Goal: Task Accomplishment & Management: Use online tool/utility

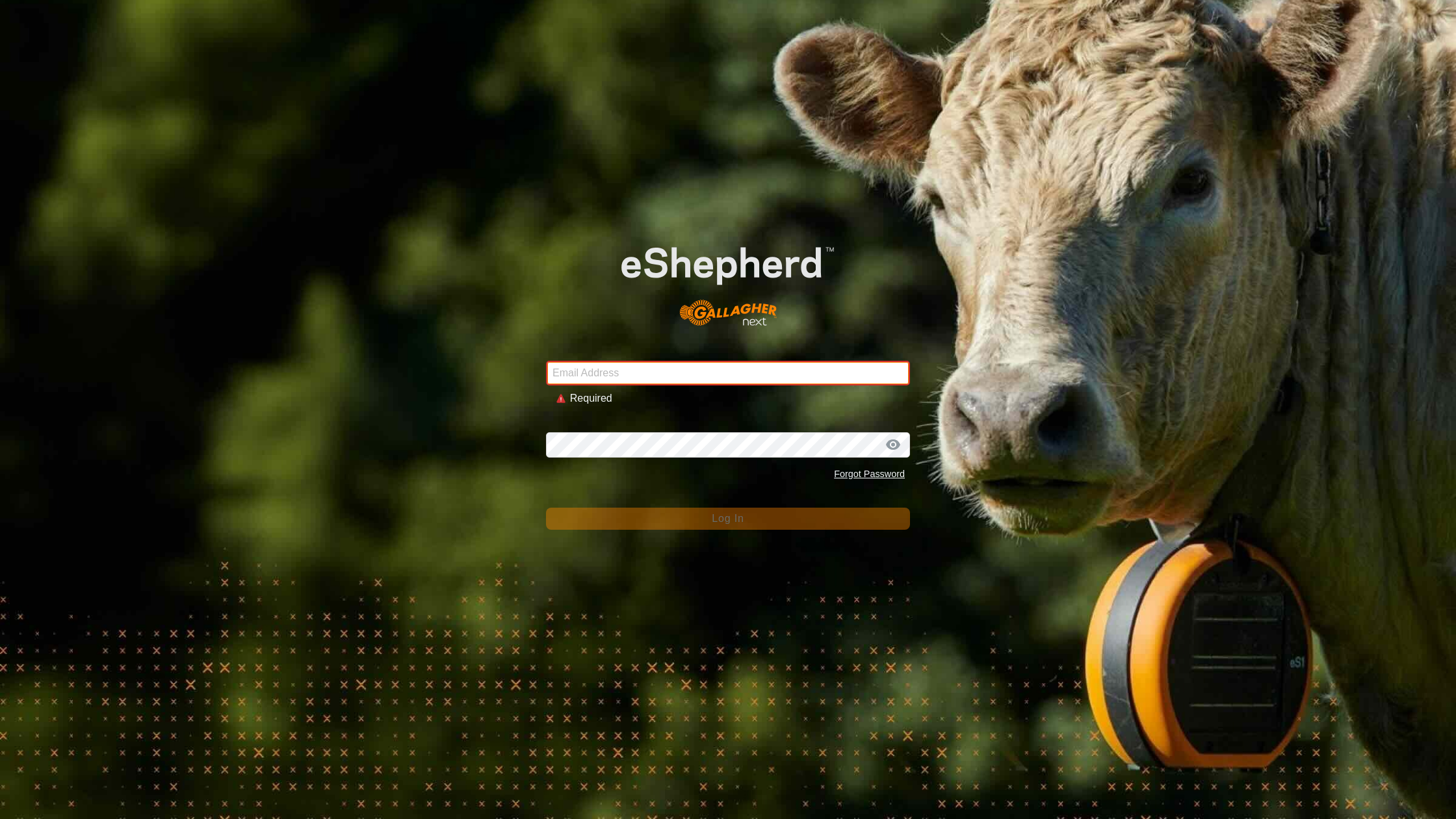
type input "[EMAIL_ADDRESS][DOMAIN_NAME]"
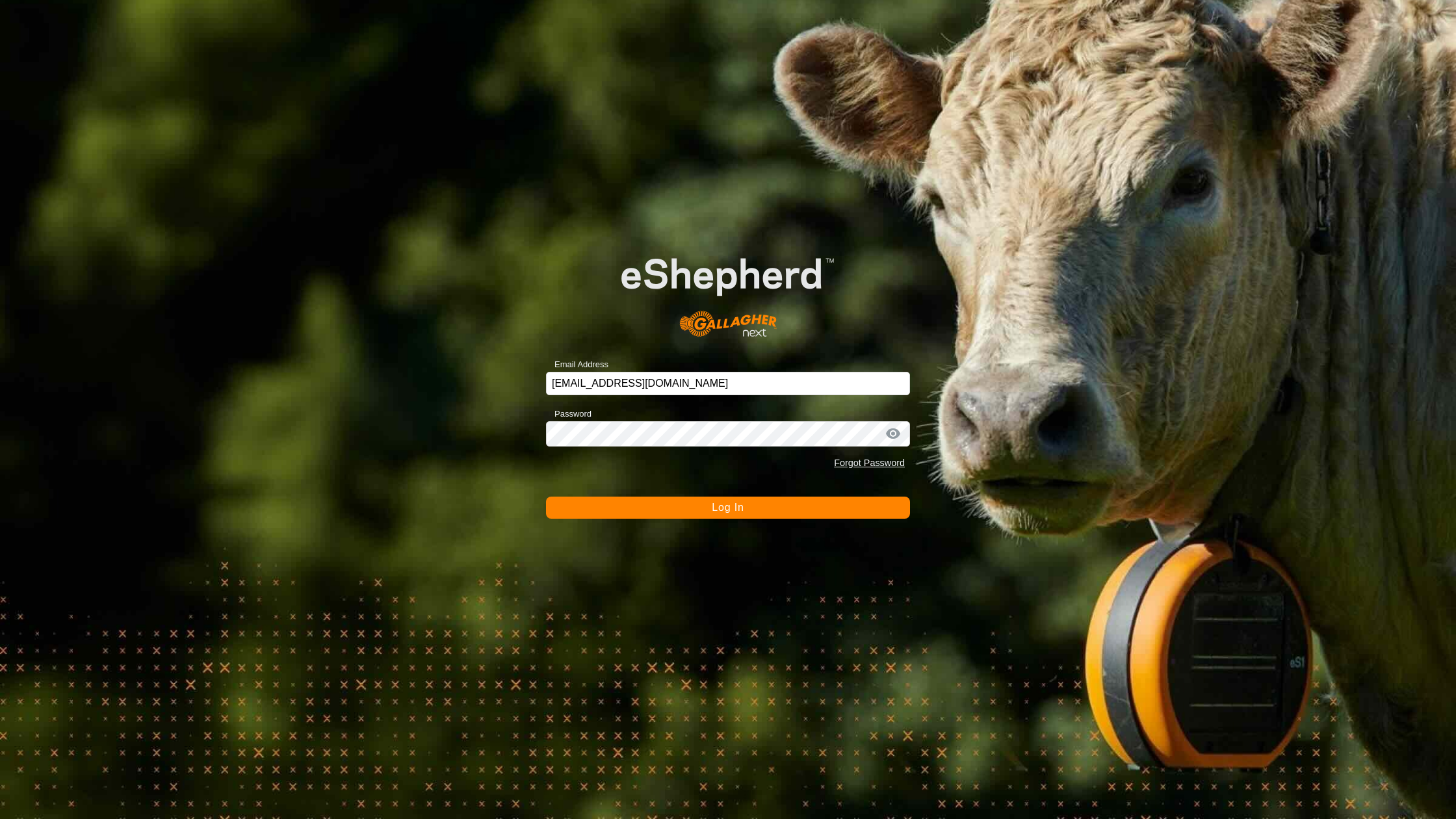
click at [784, 510] on button "Log In" at bounding box center [728, 508] width 364 height 22
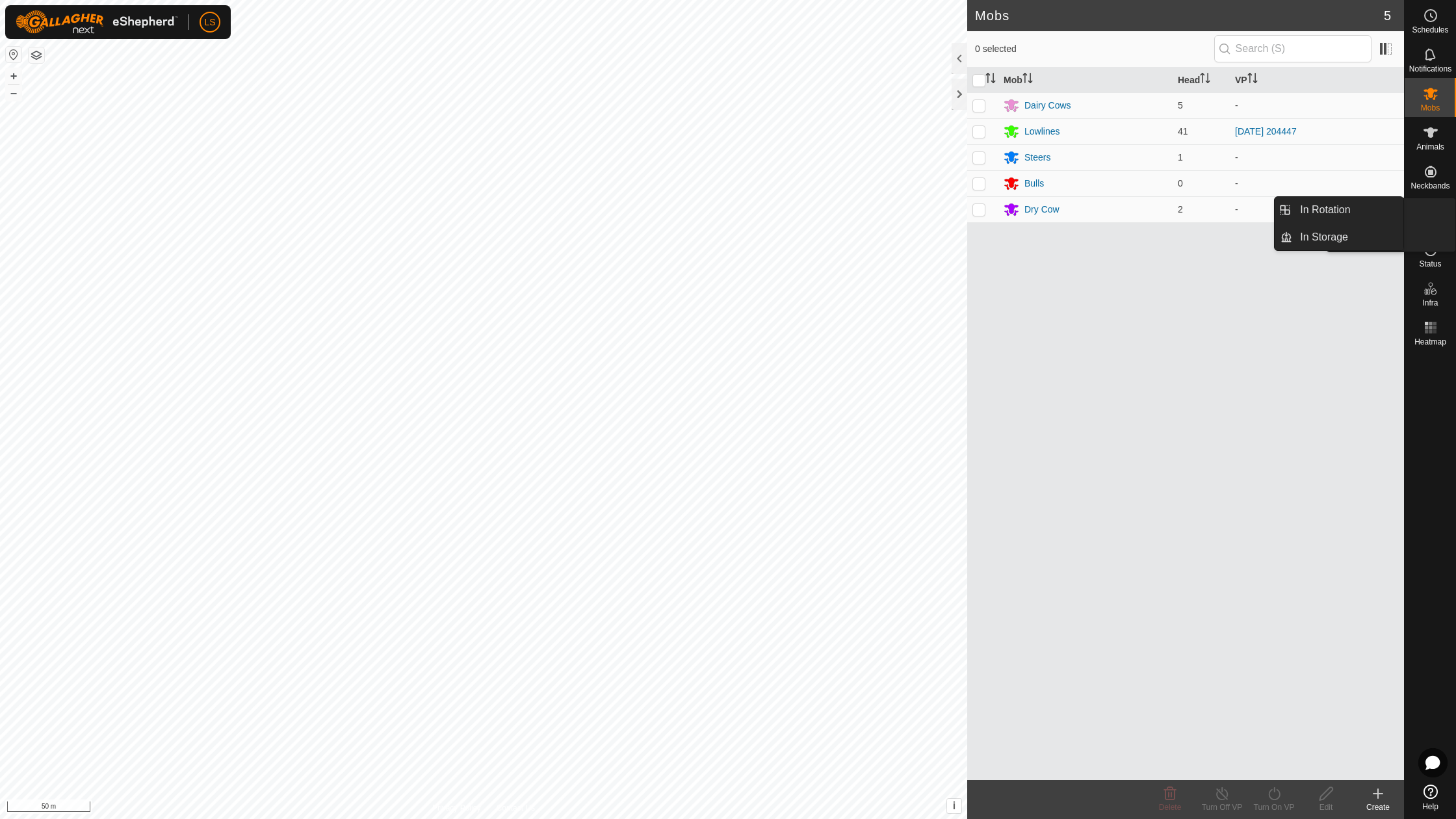
drag, startPoint x: 1455, startPoint y: 222, endPoint x: 1446, endPoint y: 224, distance: 9.2
click at [1446, 224] on div "VPs" at bounding box center [1430, 214] width 51 height 39
click at [1337, 207] on span "In Rotation" at bounding box center [1325, 210] width 50 height 16
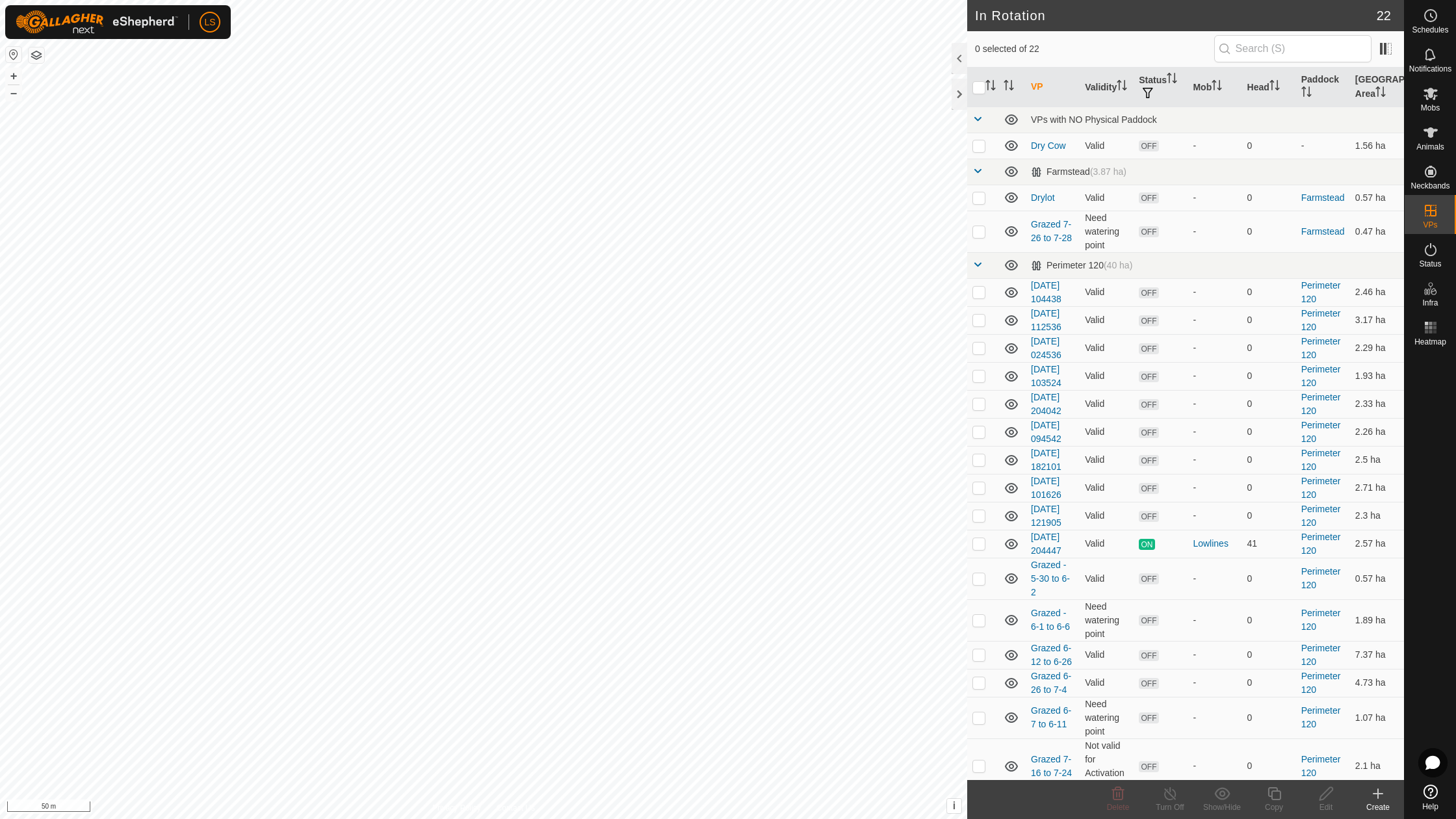
click at [1384, 795] on icon at bounding box center [1379, 793] width 16 height 16
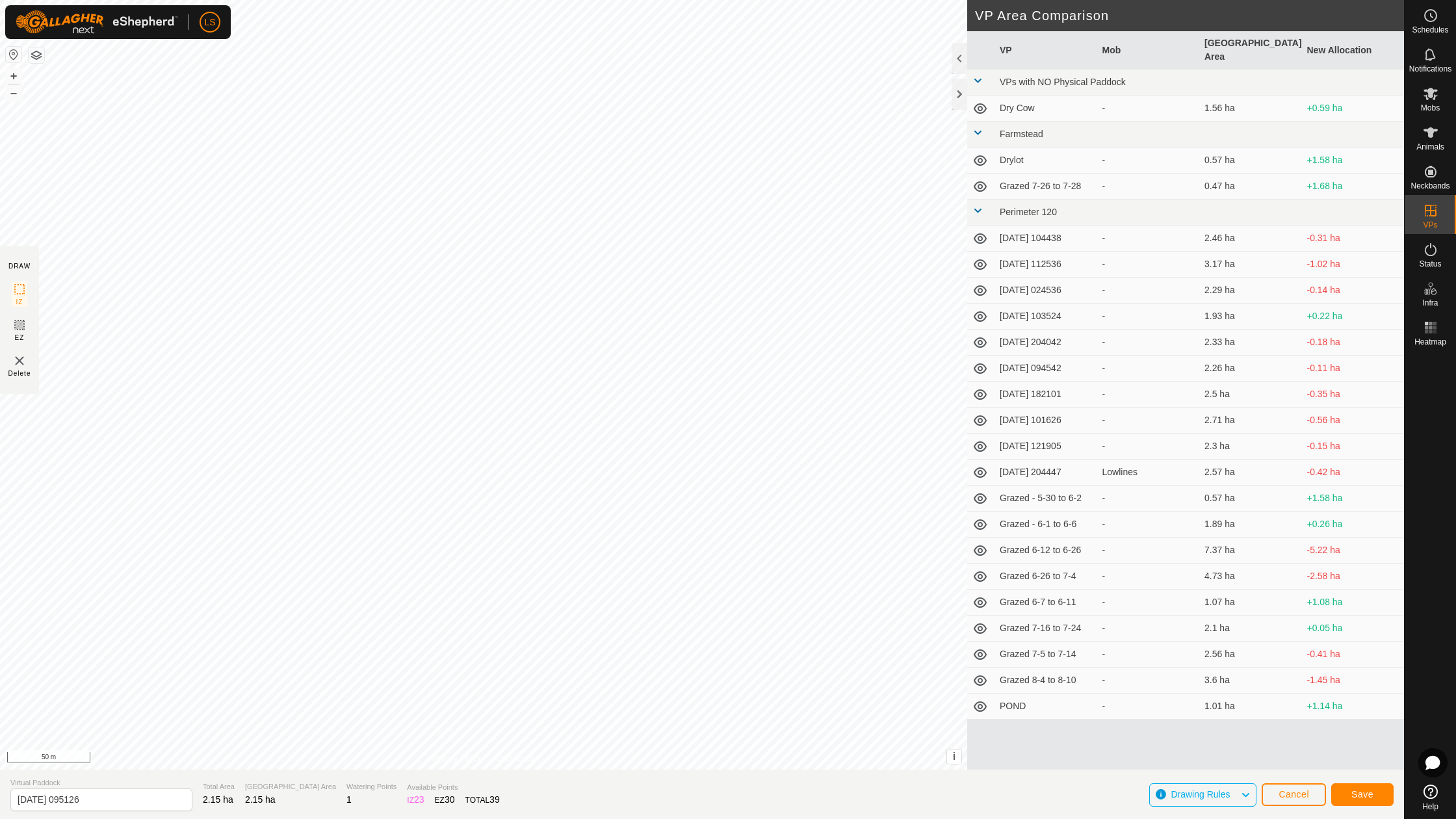
click at [1363, 795] on span "Save" at bounding box center [1363, 794] width 22 height 10
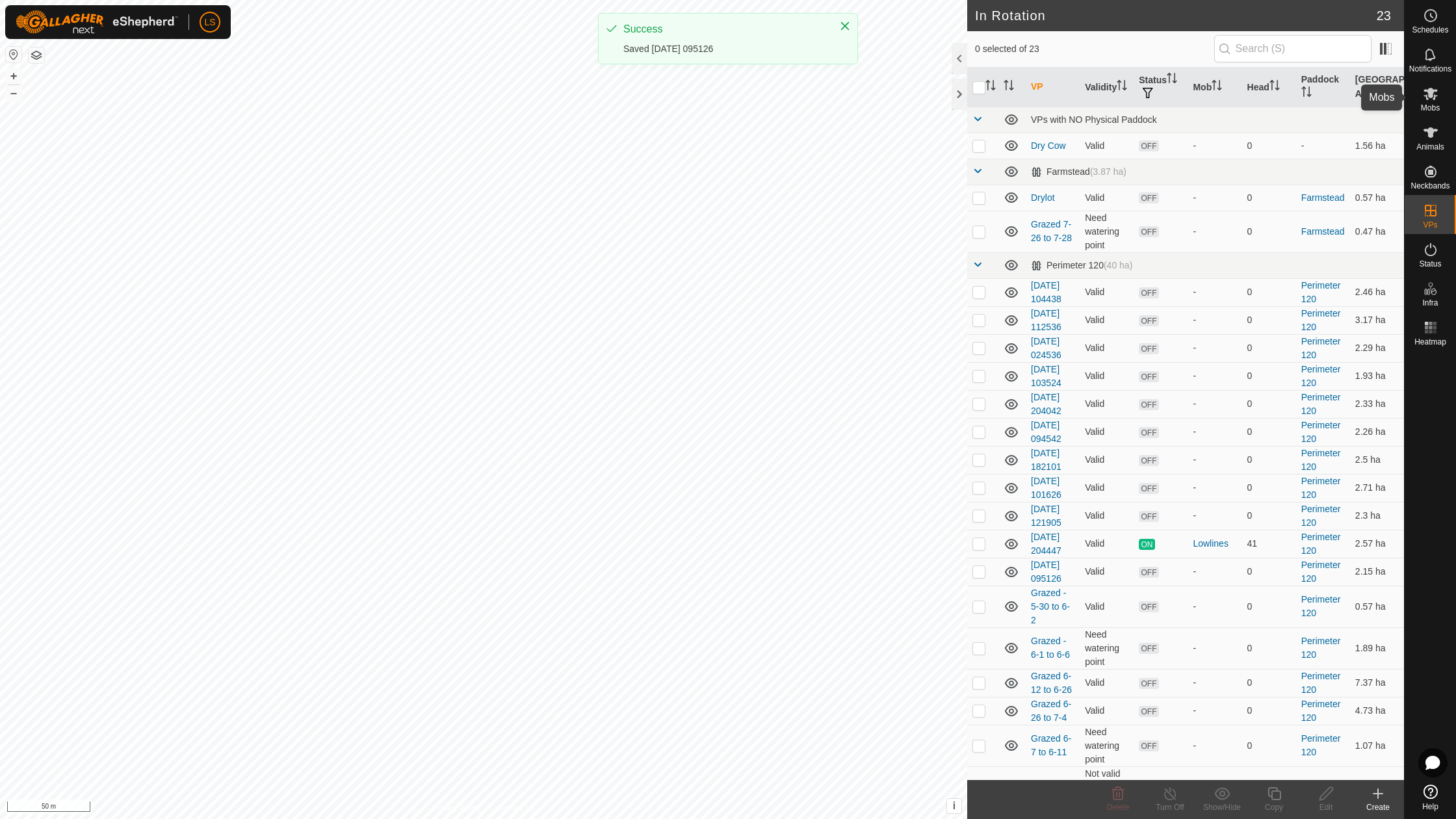
click at [1434, 93] on icon at bounding box center [1431, 94] width 16 height 16
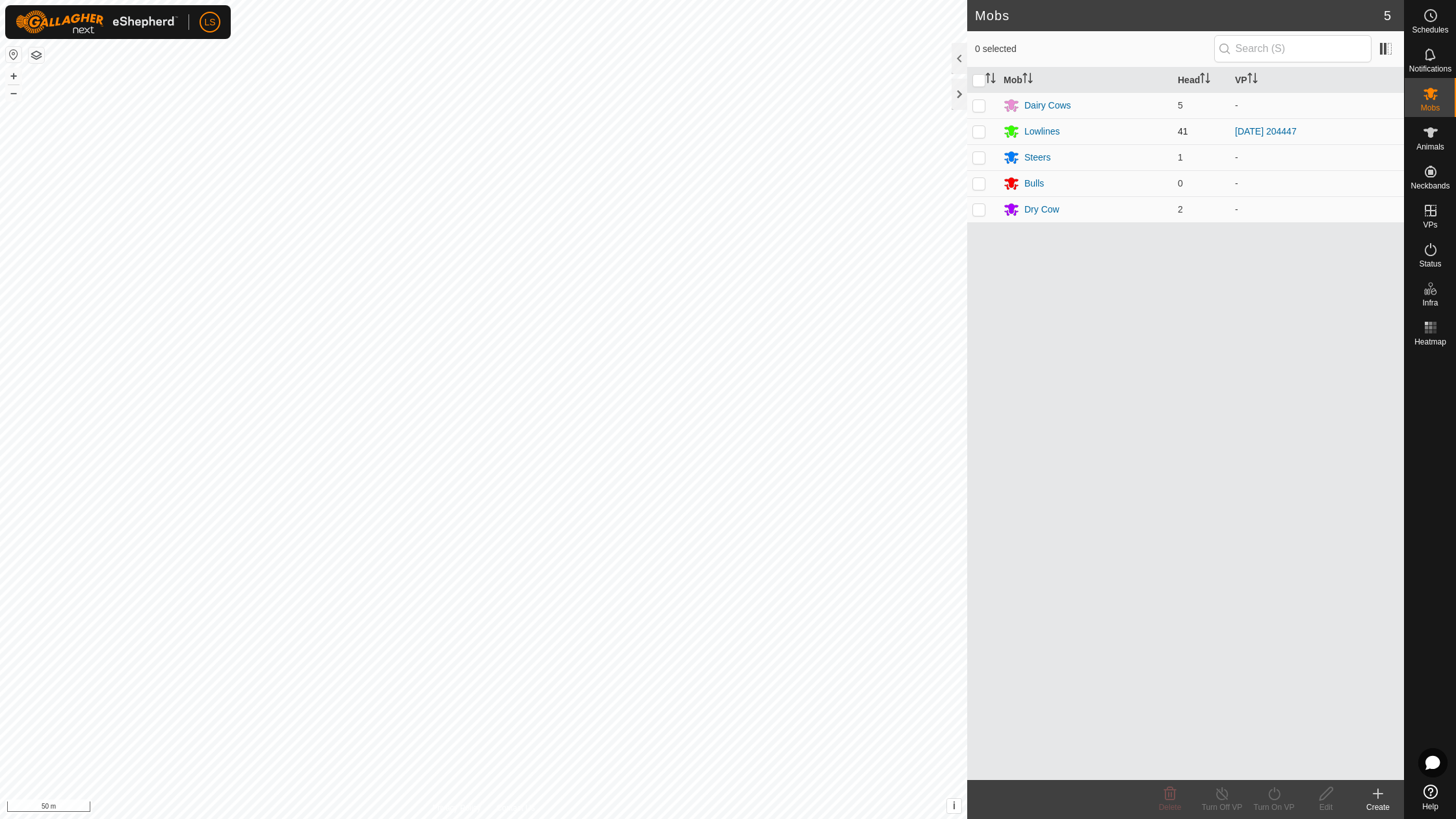
click at [979, 133] on p-checkbox at bounding box center [979, 131] width 13 height 10
checkbox input "true"
click at [1275, 795] on icon at bounding box center [1274, 793] width 16 height 16
click at [1272, 767] on span "Now" at bounding box center [1267, 765] width 21 height 16
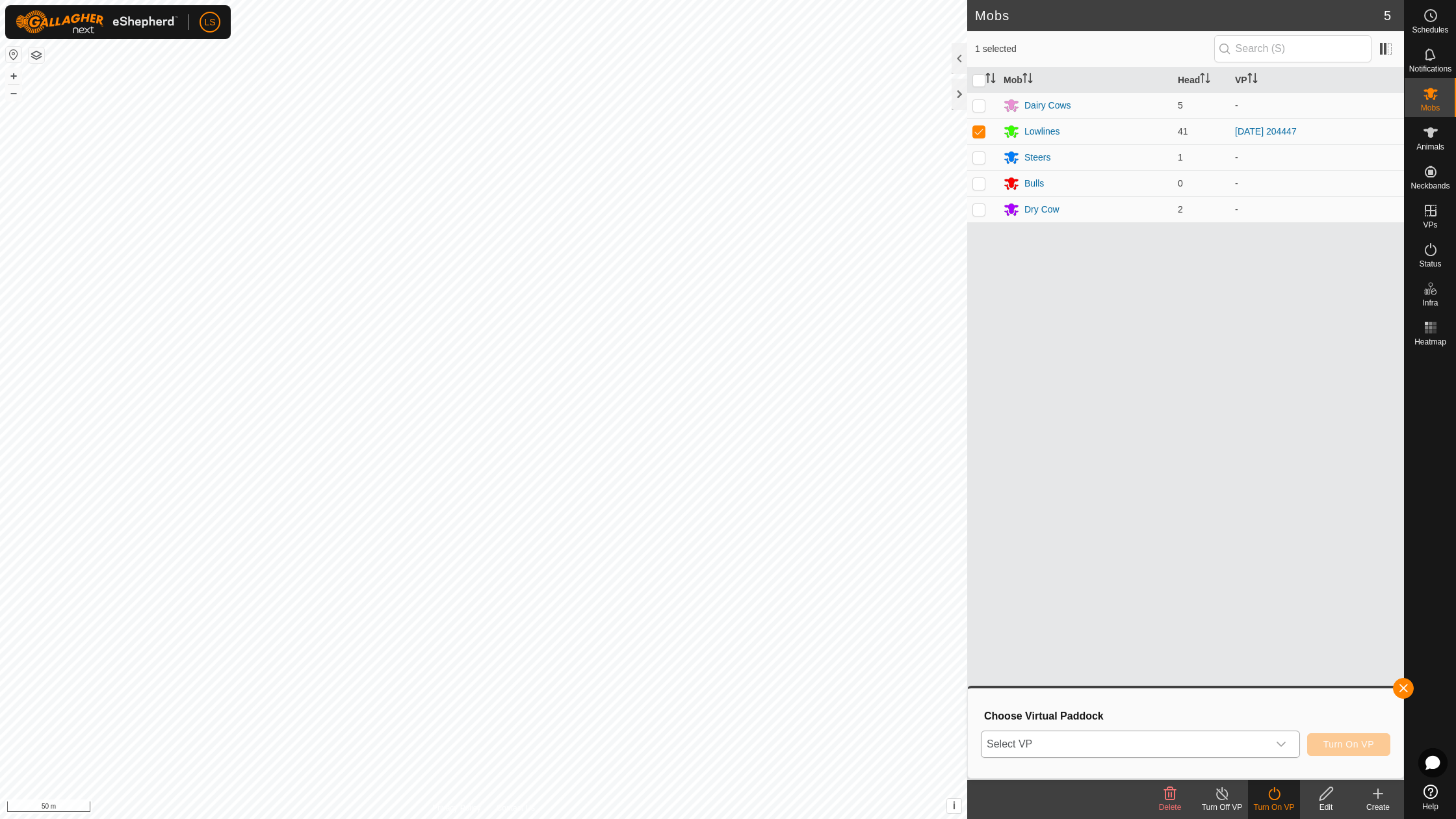
click at [1155, 738] on span "Select VP" at bounding box center [1125, 744] width 287 height 26
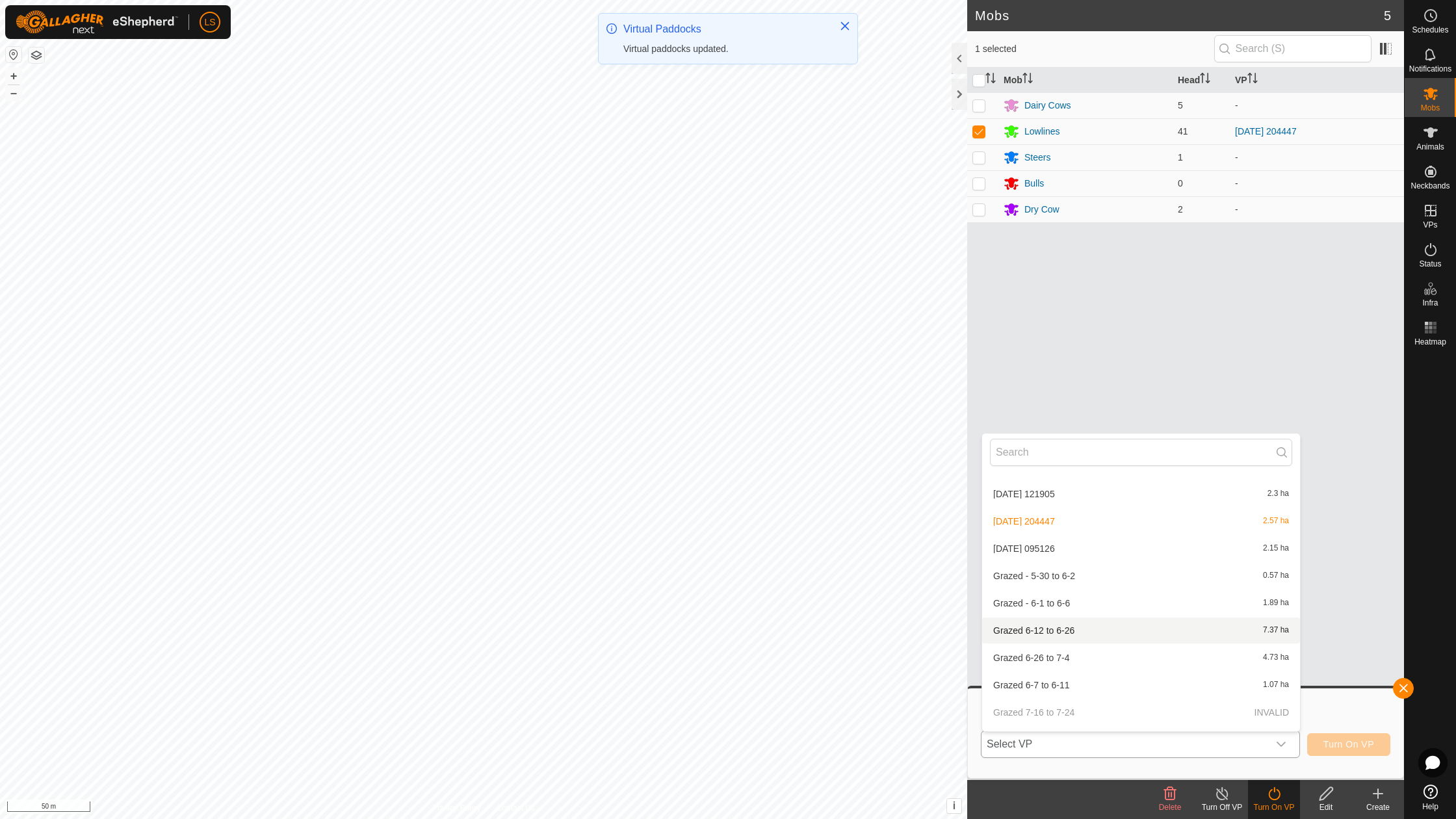
scroll to position [339, 0]
click at [1075, 580] on li "[DATE] 095126 2.15 ha" at bounding box center [1141, 589] width 318 height 26
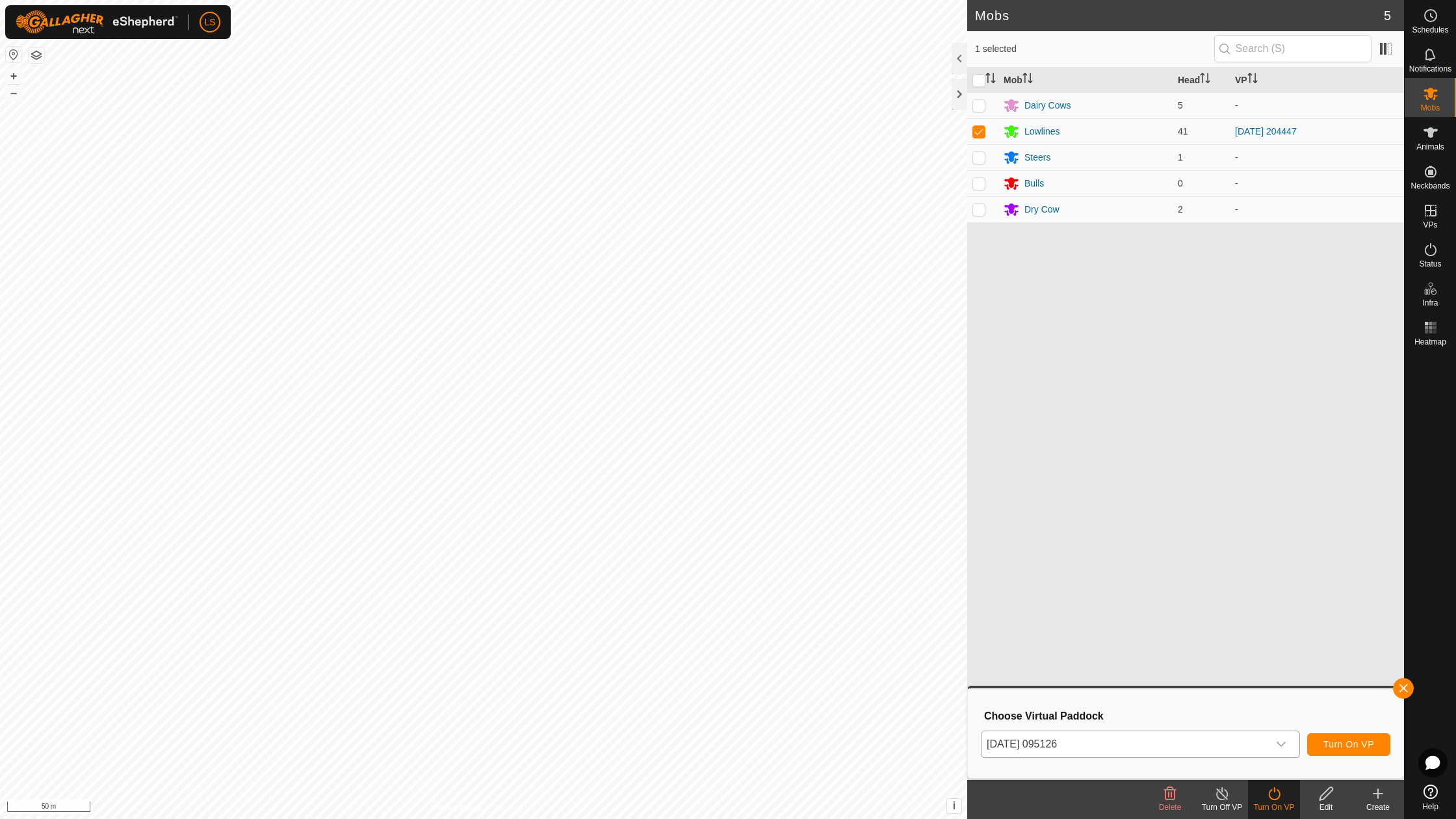
click at [1364, 740] on span "Turn On VP" at bounding box center [1348, 744] width 51 height 10
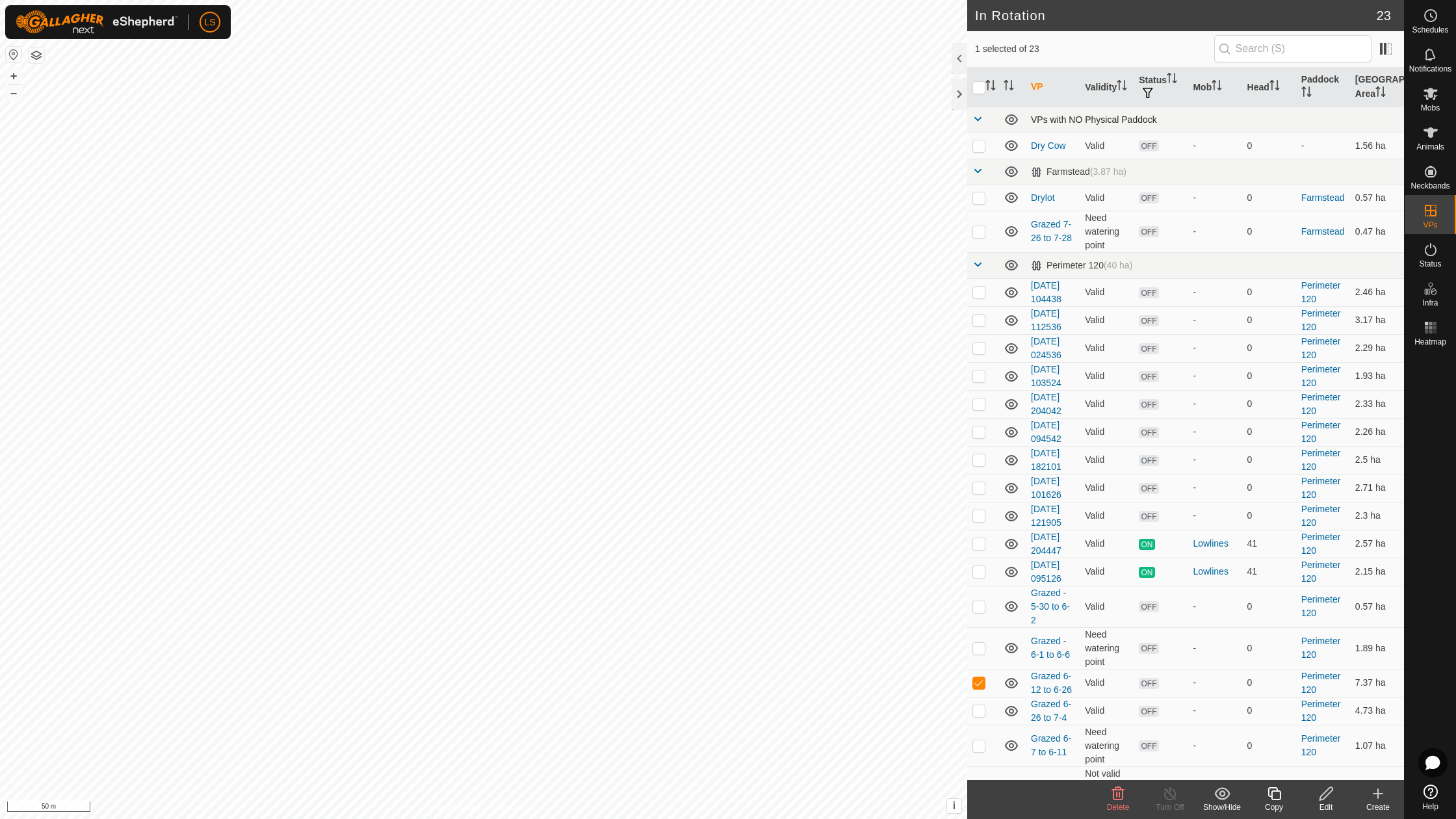
checkbox input "false"
checkbox input "true"
